Goal: Information Seeking & Learning: Learn about a topic

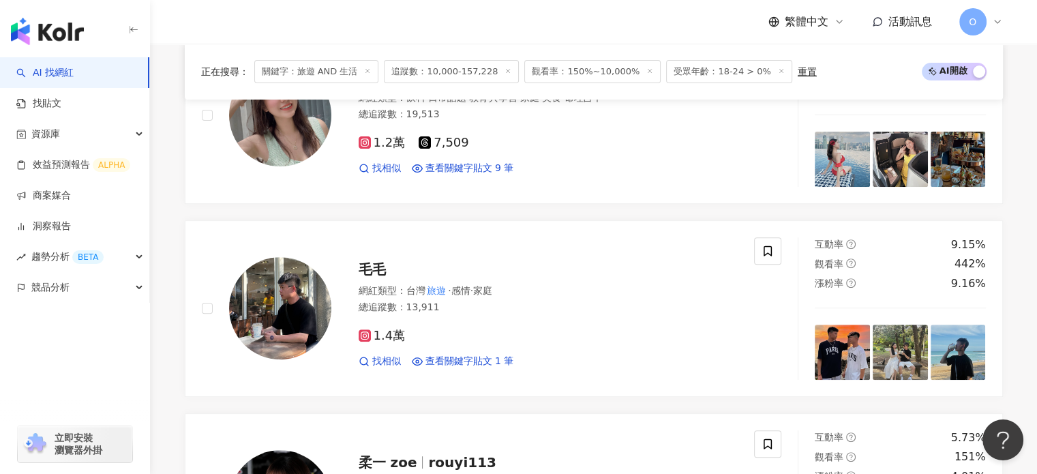
click at [778, 70] on icon at bounding box center [781, 70] width 7 height 7
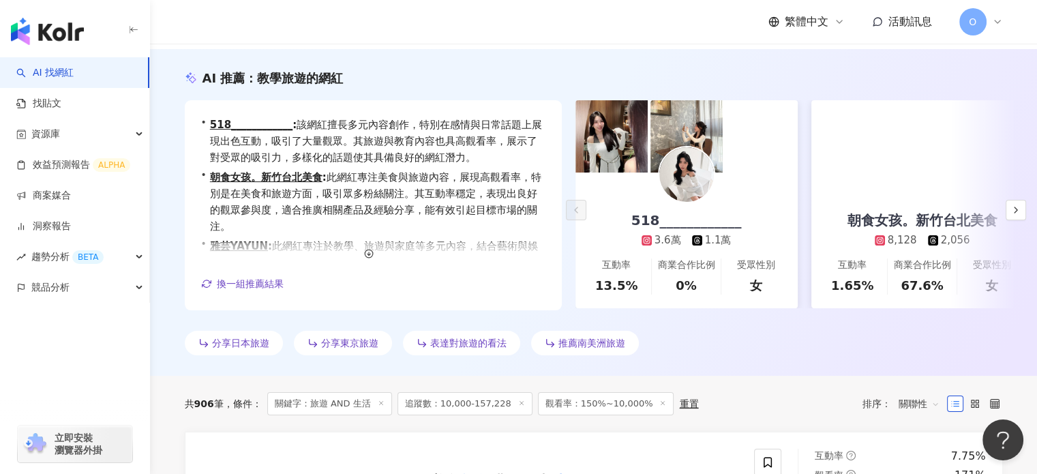
scroll to position [205, 0]
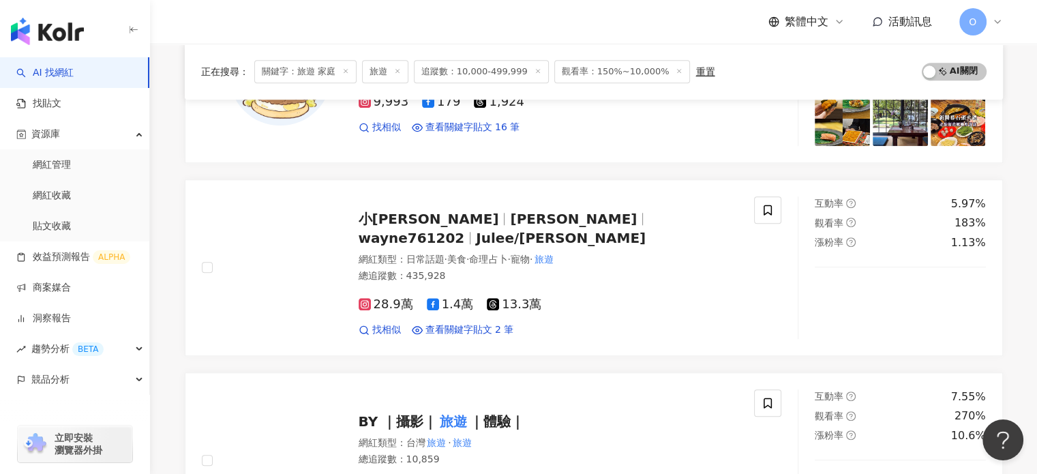
scroll to position [1432, 0]
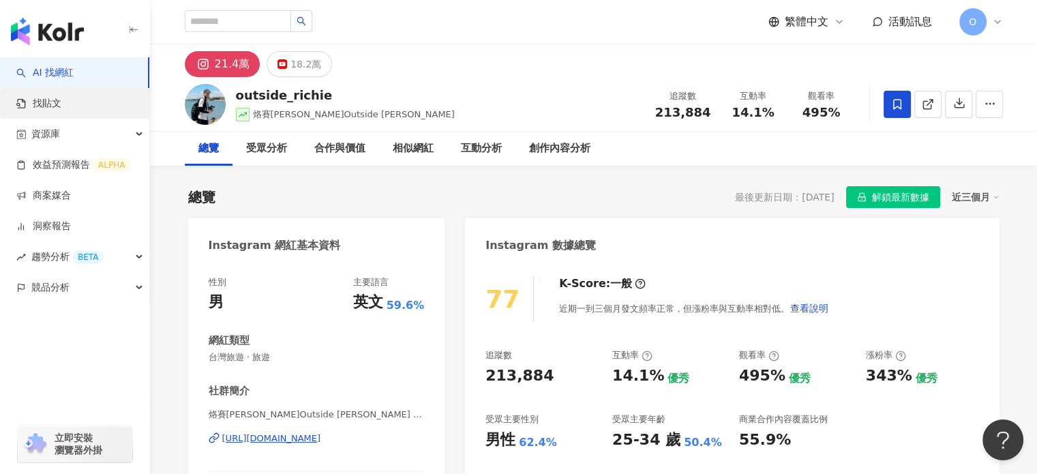
click at [61, 100] on link "找貼文" at bounding box center [38, 104] width 45 height 14
click at [74, 78] on link "AI 找網紅" at bounding box center [44, 73] width 57 height 14
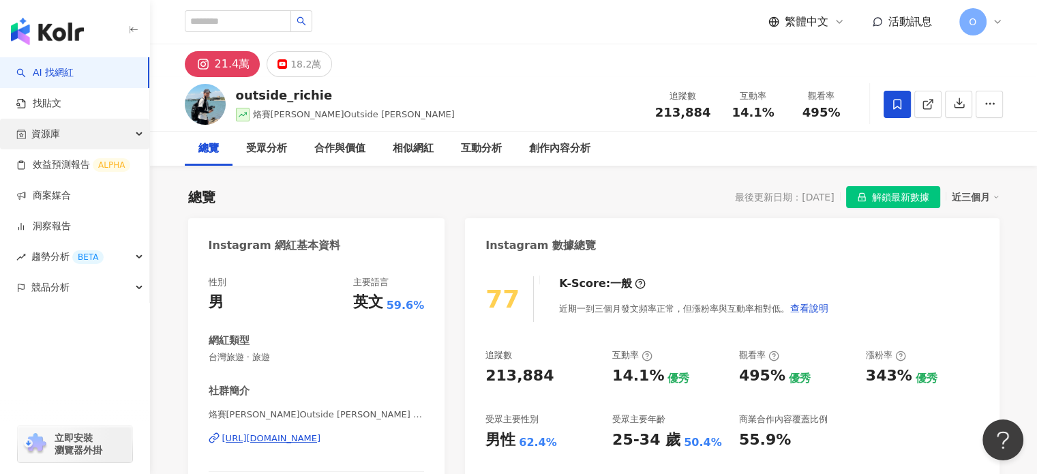
click at [79, 133] on div "資源庫" at bounding box center [74, 134] width 149 height 31
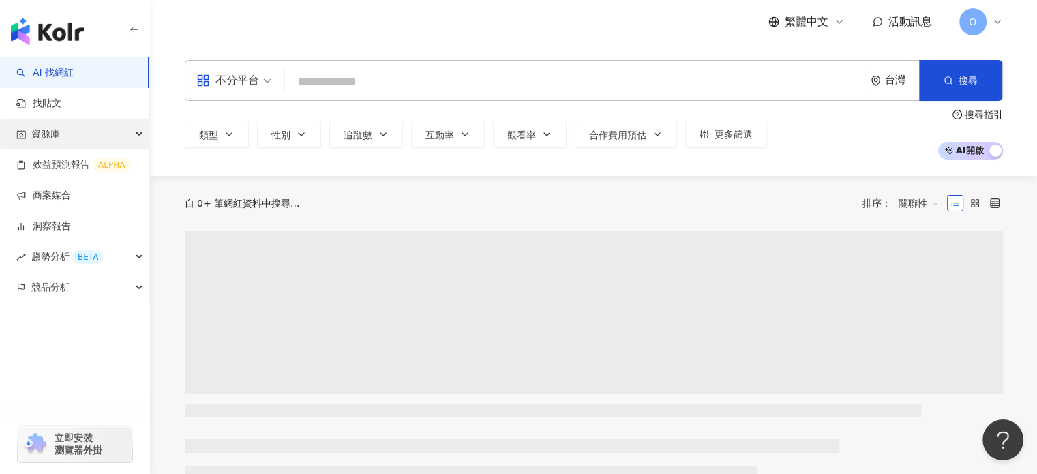
click at [63, 132] on div "資源庫" at bounding box center [74, 134] width 149 height 31
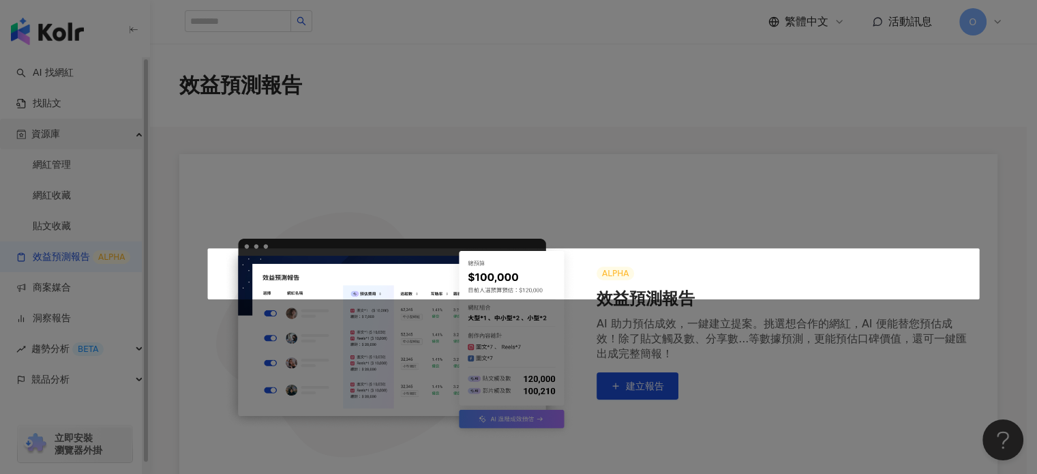
scroll to position [259, 0]
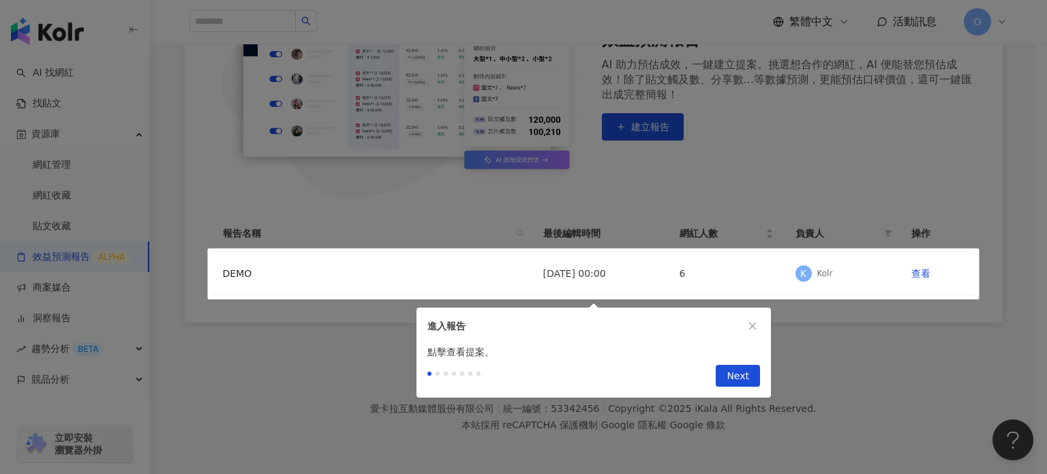
drag, startPoint x: 290, startPoint y: 225, endPoint x: 327, endPoint y: 231, distance: 38.0
click at [290, 226] on div at bounding box center [523, 237] width 1047 height 474
click at [753, 321] on icon "close" at bounding box center [753, 326] width 10 height 10
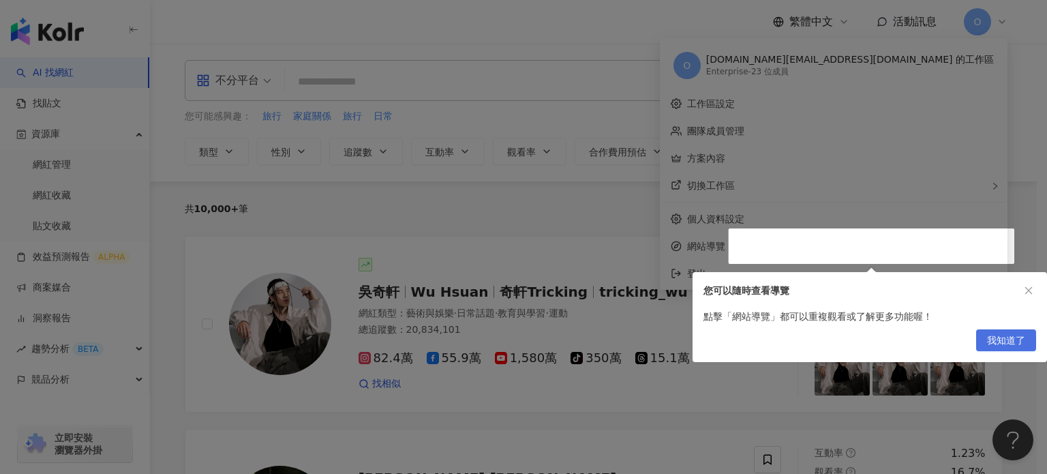
click at [1016, 340] on span "我知道了" at bounding box center [1006, 341] width 38 height 22
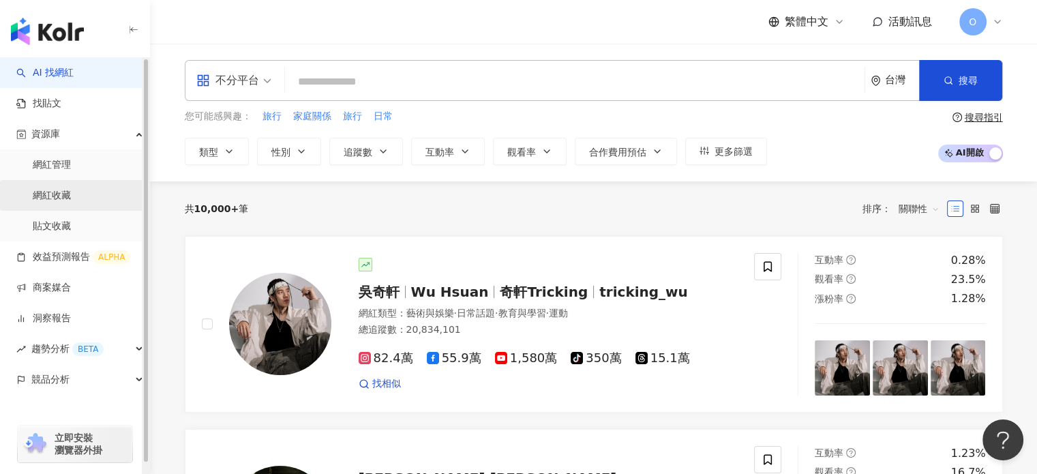
click at [58, 189] on link "網紅收藏" at bounding box center [52, 196] width 38 height 14
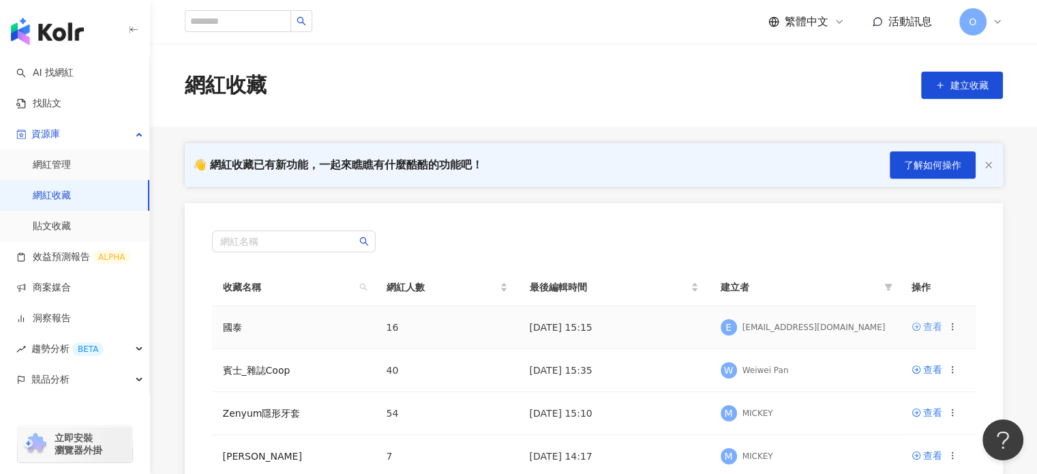
click at [930, 326] on div "查看" at bounding box center [932, 326] width 19 height 15
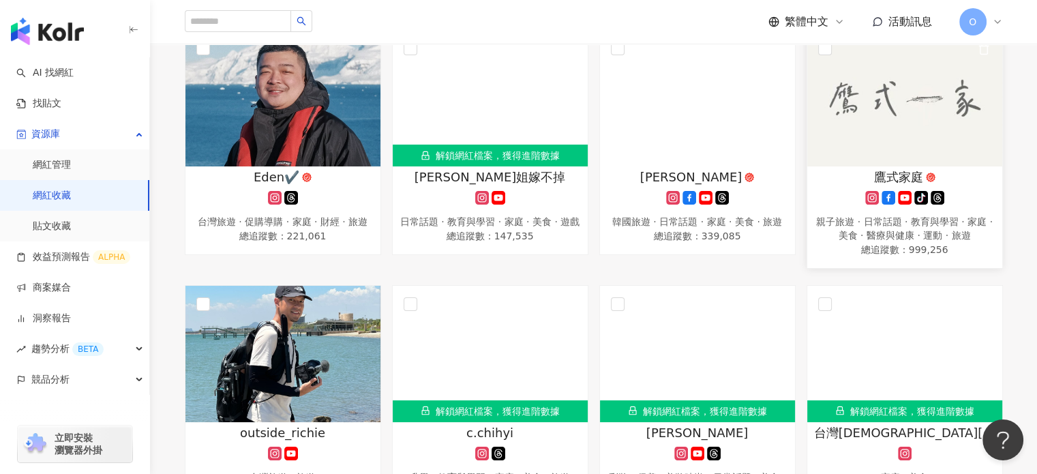
scroll to position [341, 0]
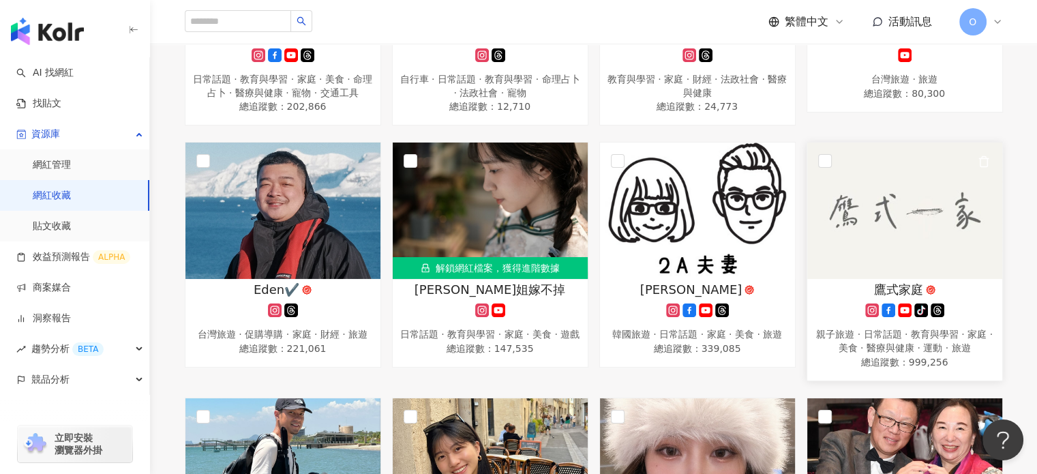
click at [911, 265] on img at bounding box center [904, 210] width 195 height 136
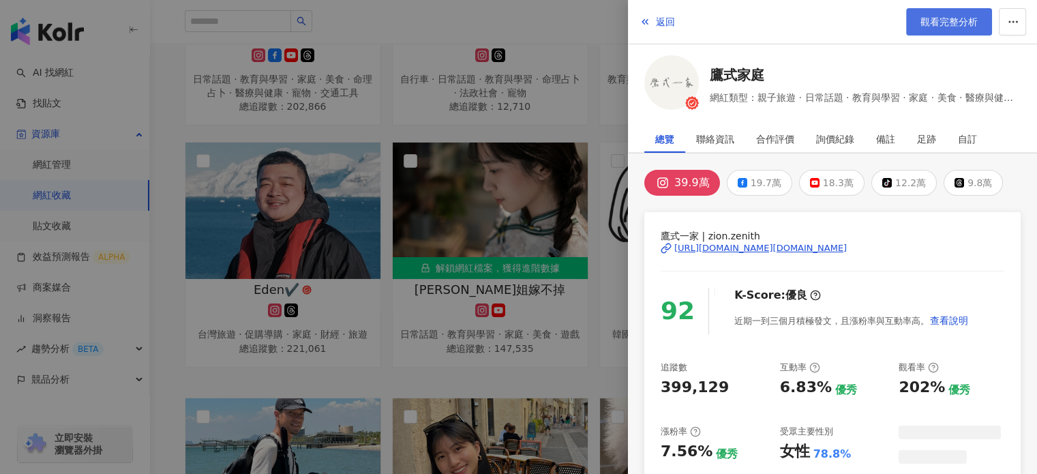
click at [940, 24] on span "觀看完整分析" at bounding box center [948, 21] width 57 height 11
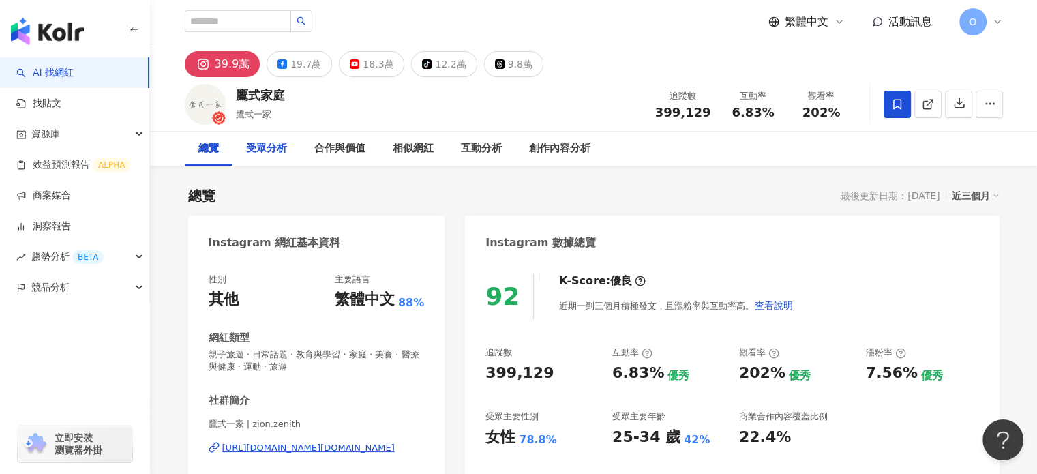
click at [270, 155] on div "受眾分析" at bounding box center [266, 148] width 41 height 16
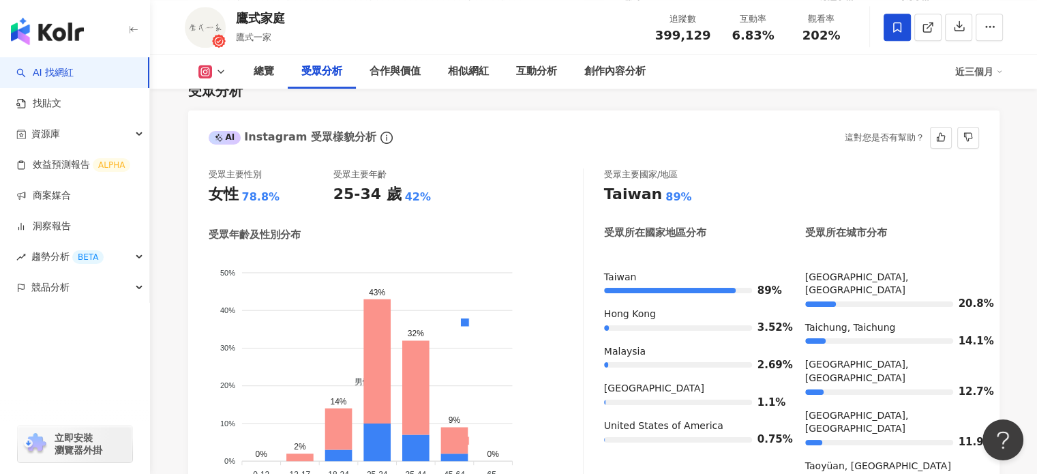
scroll to position [1220, 0]
click at [405, 76] on div "合作與價值" at bounding box center [394, 71] width 51 height 16
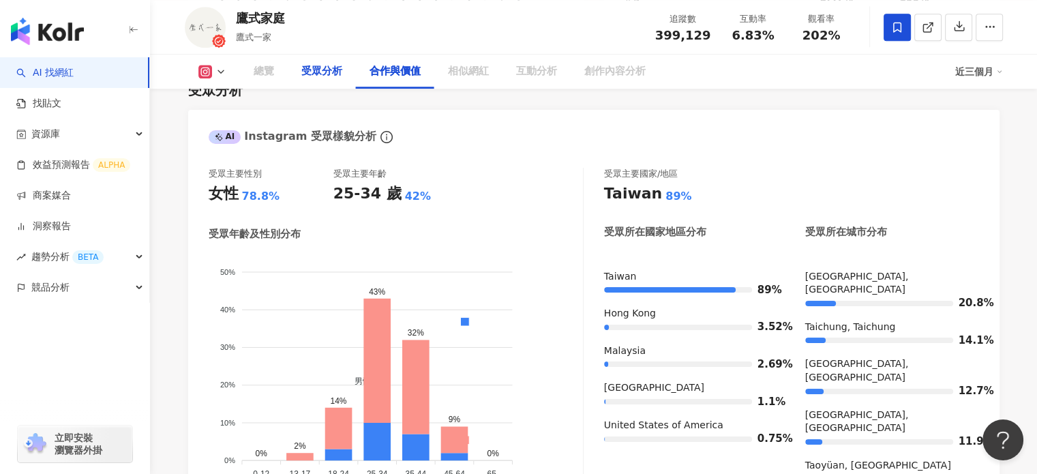
scroll to position [1858, 0]
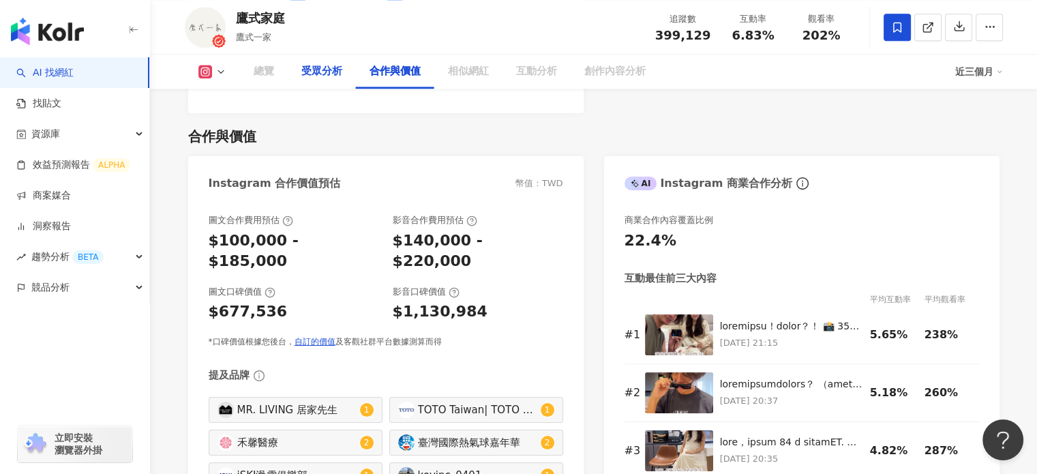
click at [346, 76] on div "受眾分析" at bounding box center [322, 72] width 68 height 34
click at [322, 74] on div "受眾分析" at bounding box center [321, 71] width 41 height 16
click at [324, 78] on div "受眾分析" at bounding box center [321, 71] width 41 height 16
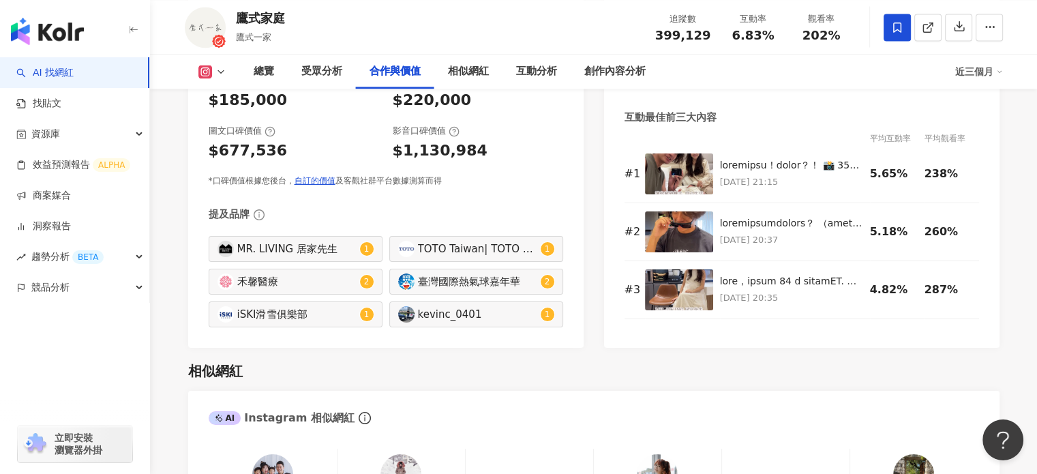
scroll to position [1928, 0]
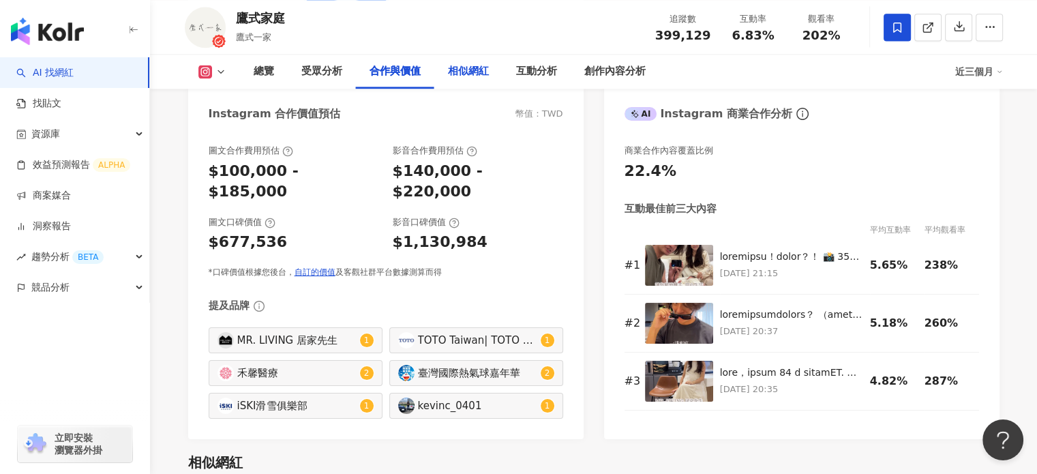
click at [462, 80] on div "相似網紅" at bounding box center [468, 72] width 68 height 34
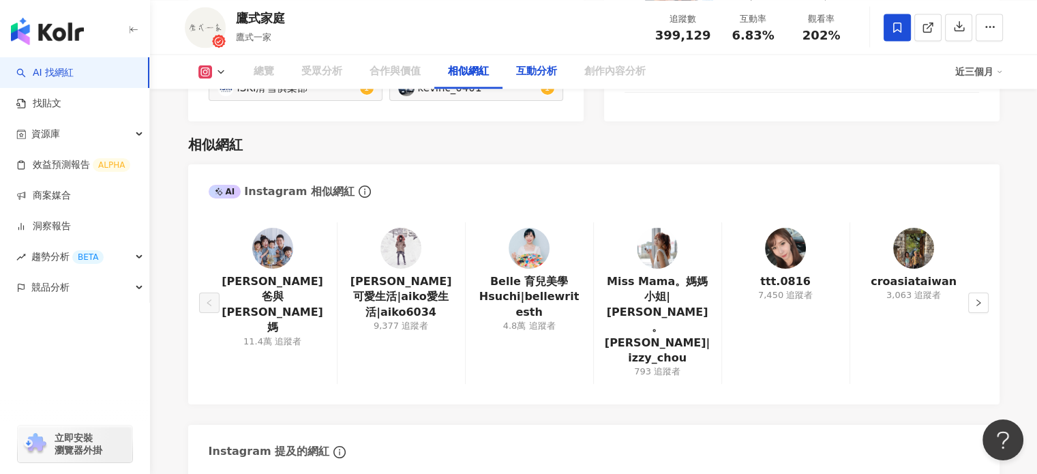
click at [544, 74] on div "互動分析" at bounding box center [536, 71] width 41 height 16
click at [541, 76] on div "互動分析" at bounding box center [536, 71] width 41 height 16
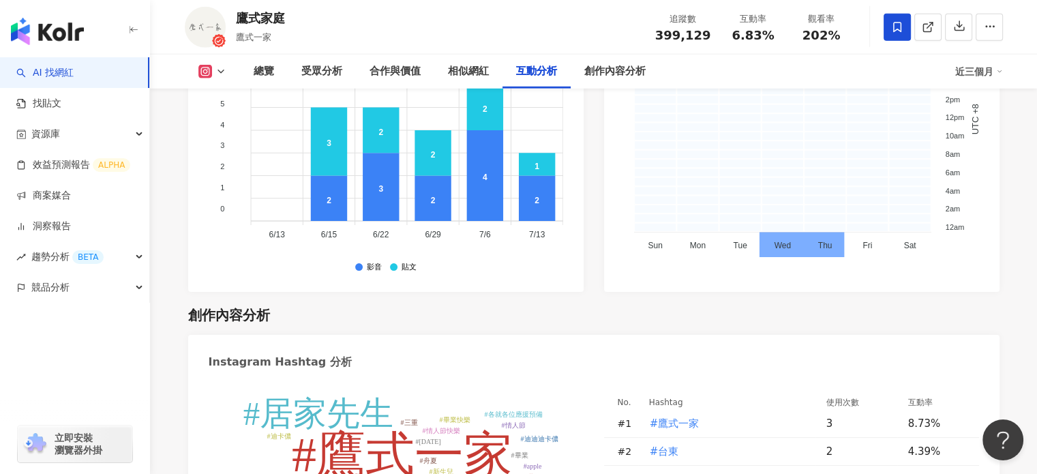
scroll to position [3584, 0]
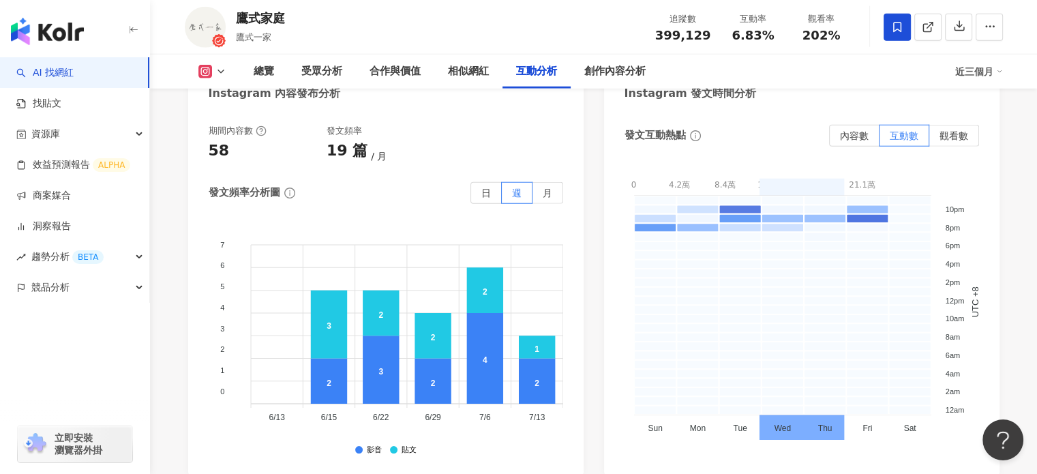
click at [212, 76] on button at bounding box center [212, 72] width 55 height 14
drag, startPoint x: 356, startPoint y: 30, endPoint x: 259, endPoint y: 84, distance: 110.8
click at [259, 84] on div "鷹式家庭 鷹式一家 追蹤數 399,129 互動率 6.83% 觀看率 202% 總覽 受眾分析 合作與價值 相似網紅 互動分析 創作內容分析 近三個月" at bounding box center [593, 44] width 887 height 89
click at [259, 84] on div "總覽" at bounding box center [264, 72] width 48 height 34
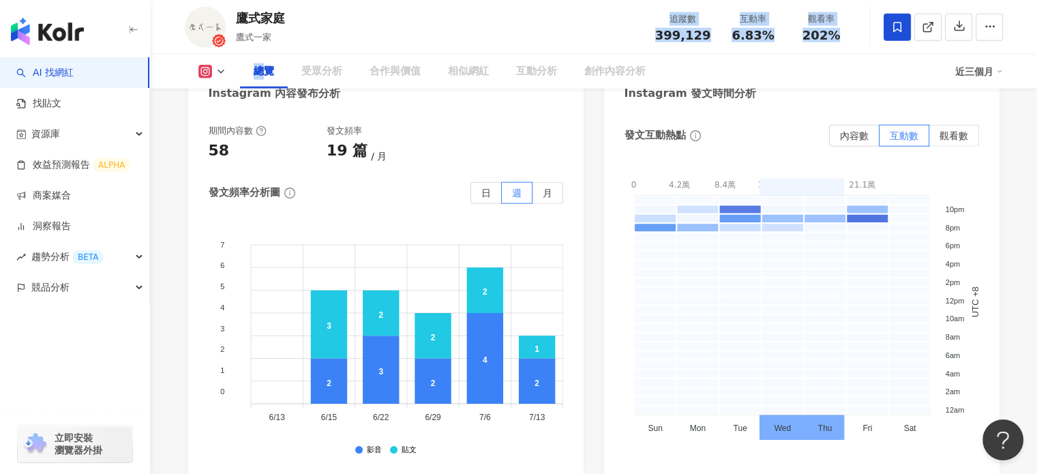
scroll to position [84, 0]
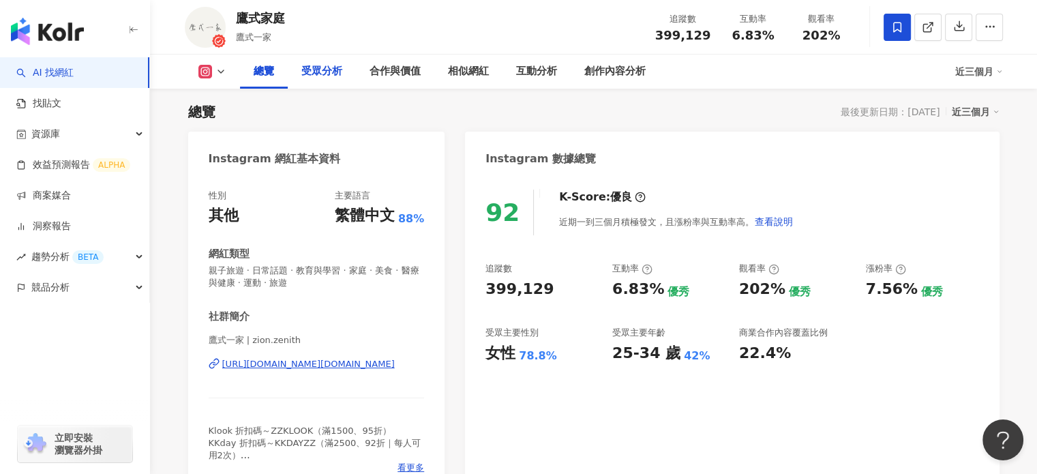
click at [324, 74] on div "受眾分析" at bounding box center [321, 71] width 41 height 16
